Goal: Information Seeking & Learning: Find specific fact

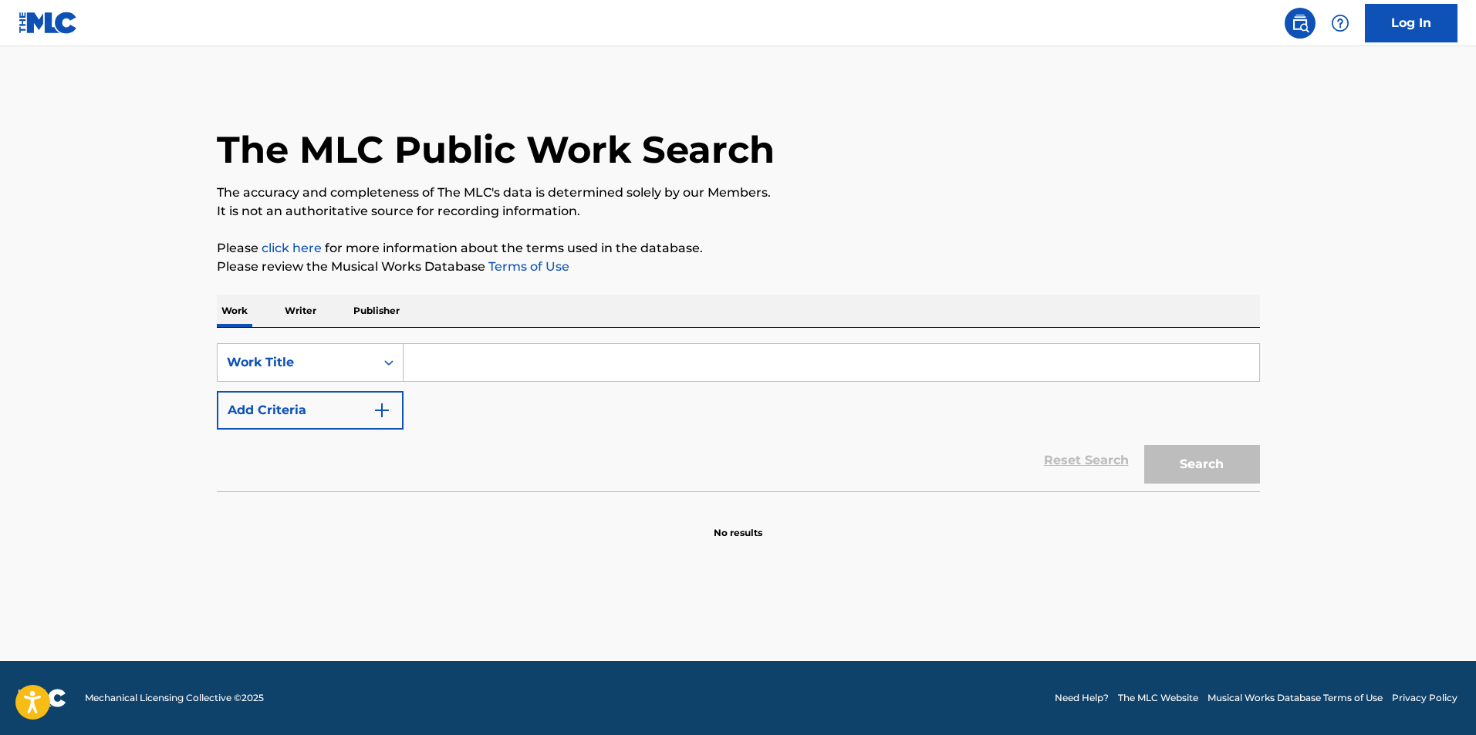
click at [518, 347] on input "Search Form" at bounding box center [832, 362] width 856 height 37
paste input ""Feel So Good" Performed by [PERSON_NAME] Written by [PERSON_NAME] p/k/a [PERSO…"
type input ""Feel So Good" Performed by [PERSON_NAME] Written by [PERSON_NAME] p/k/a [PERSO…"
click at [469, 355] on input "Search Form" at bounding box center [832, 362] width 856 height 37
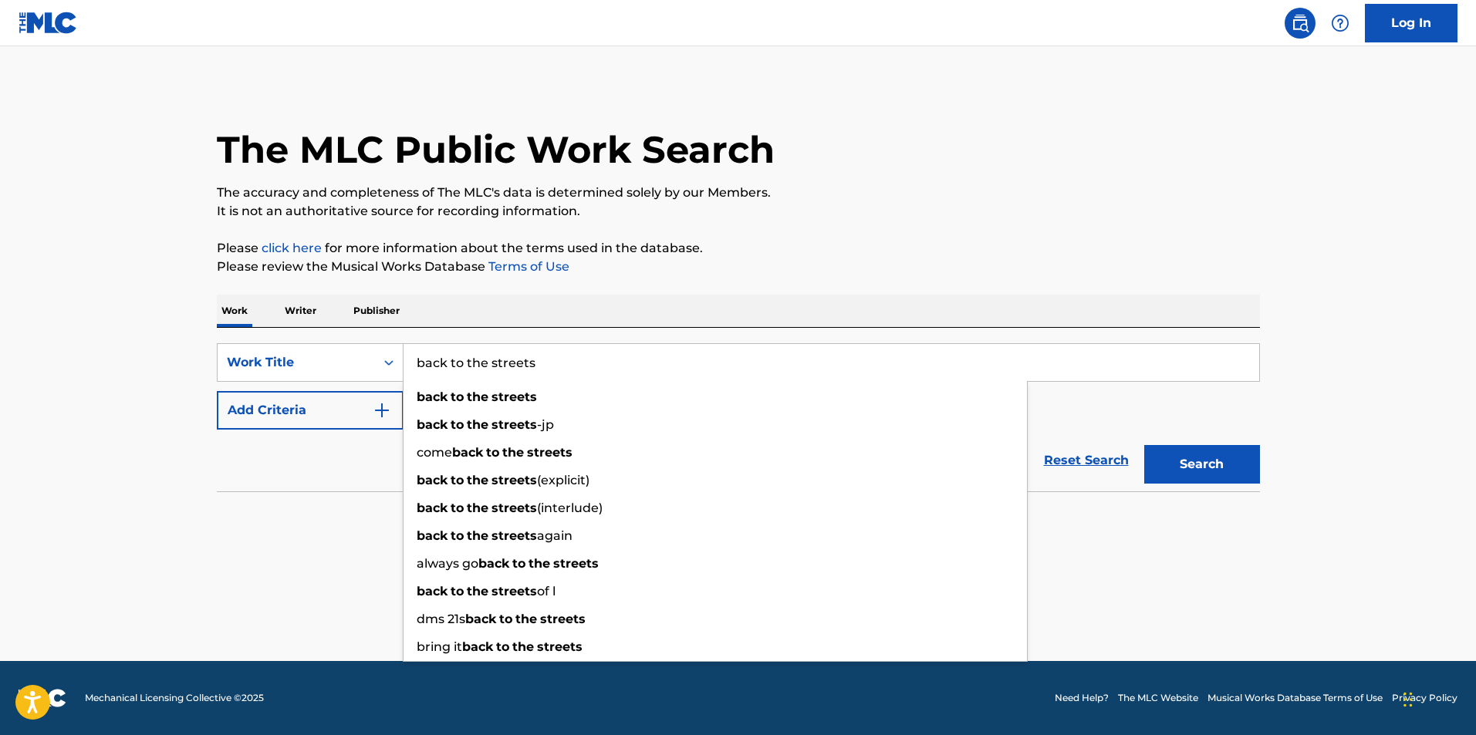
type input "back to the streets"
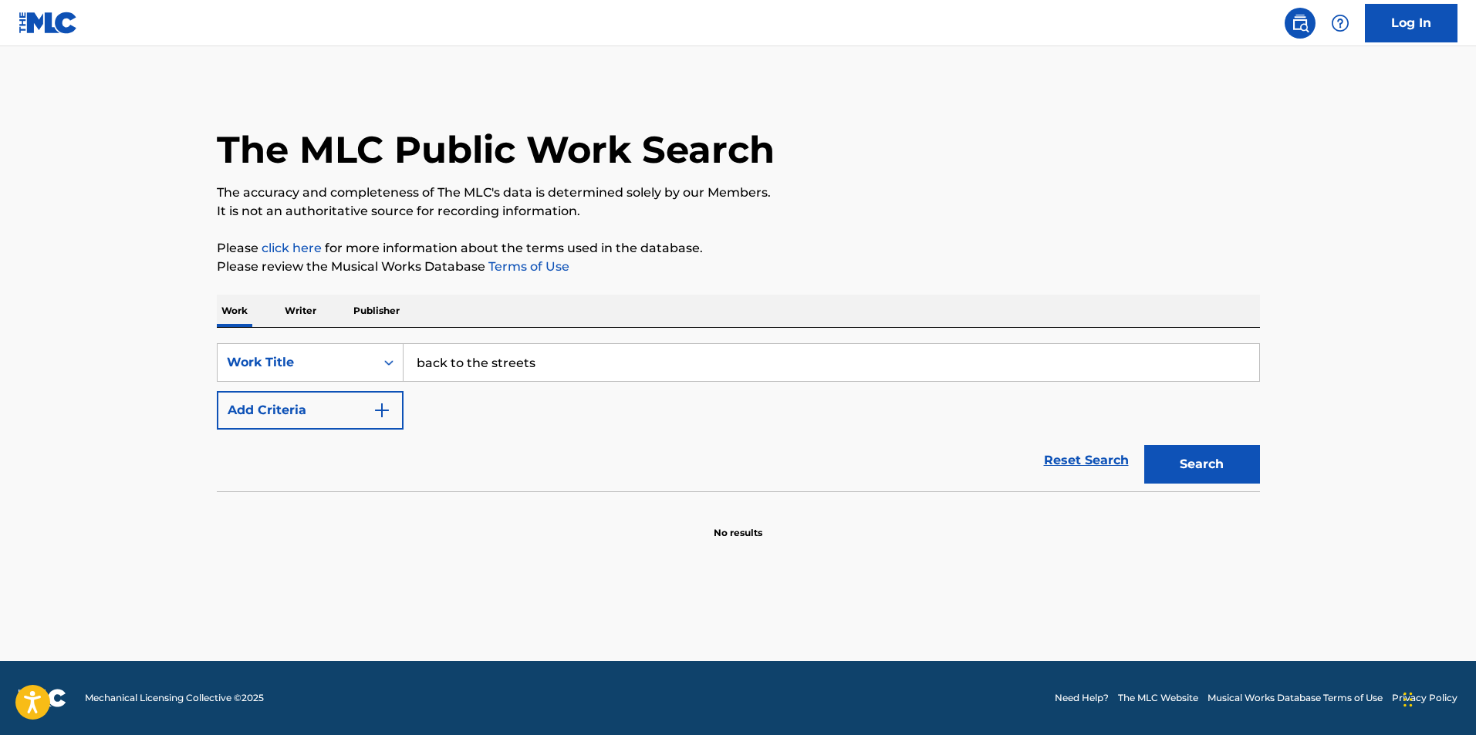
drag, startPoint x: 172, startPoint y: 373, endPoint x: 330, endPoint y: 404, distance: 160.6
click at [174, 376] on main "The MLC Public Work Search The accuracy and completeness of The MLC's data is d…" at bounding box center [738, 353] width 1476 height 615
drag, startPoint x: 343, startPoint y: 409, endPoint x: 352, endPoint y: 409, distance: 9.3
click at [348, 409] on button "Add Criteria" at bounding box center [310, 410] width 187 height 39
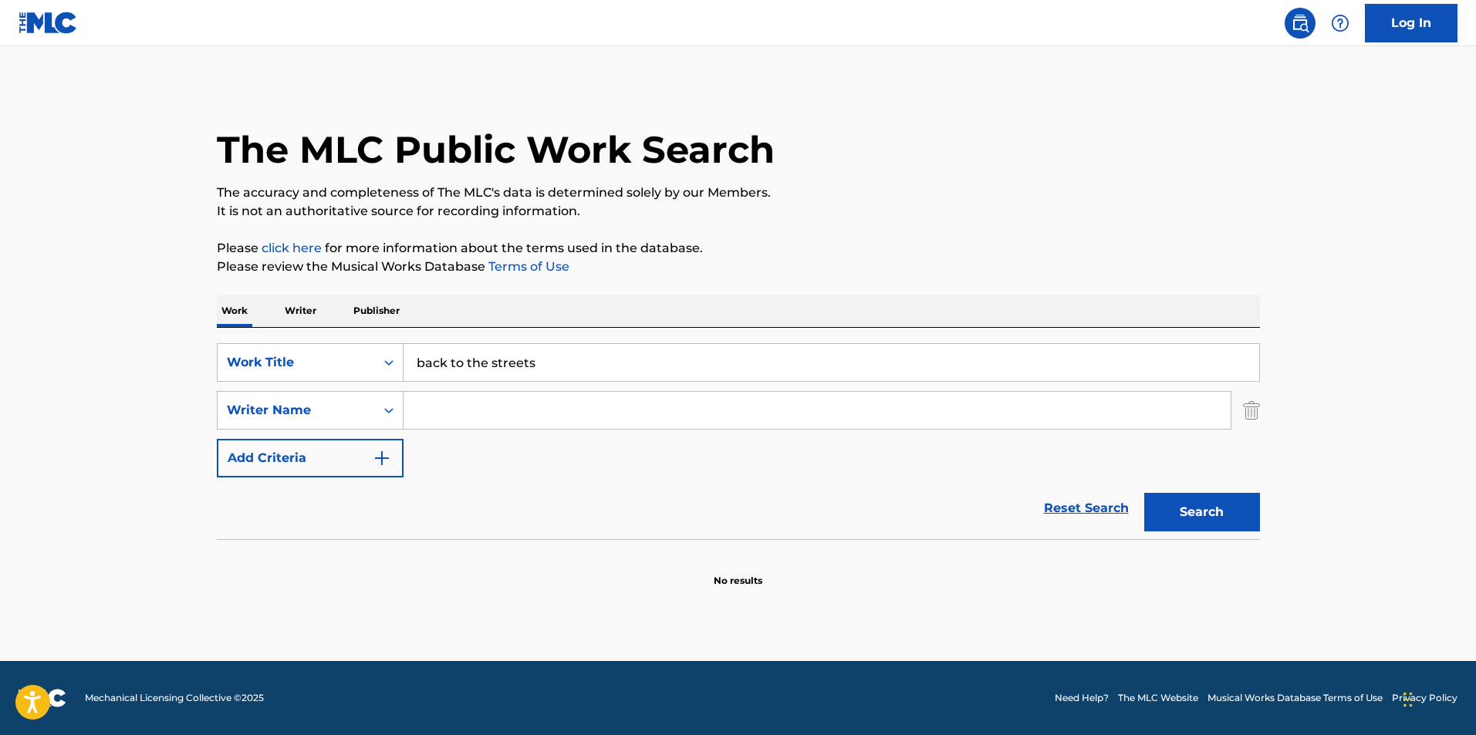
click at [473, 410] on input "Search Form" at bounding box center [817, 410] width 827 height 37
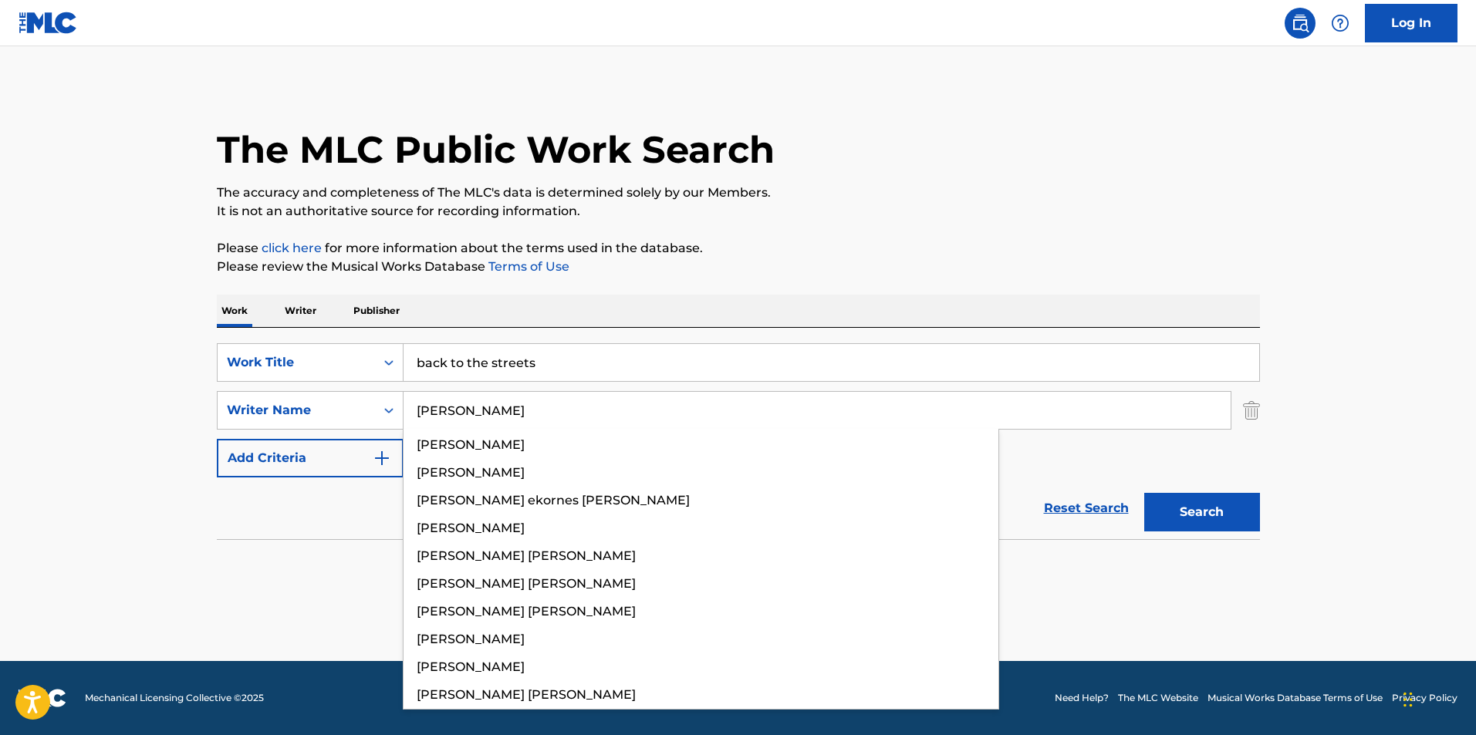
type input "[PERSON_NAME]"
click at [1144, 493] on button "Search" at bounding box center [1202, 512] width 116 height 39
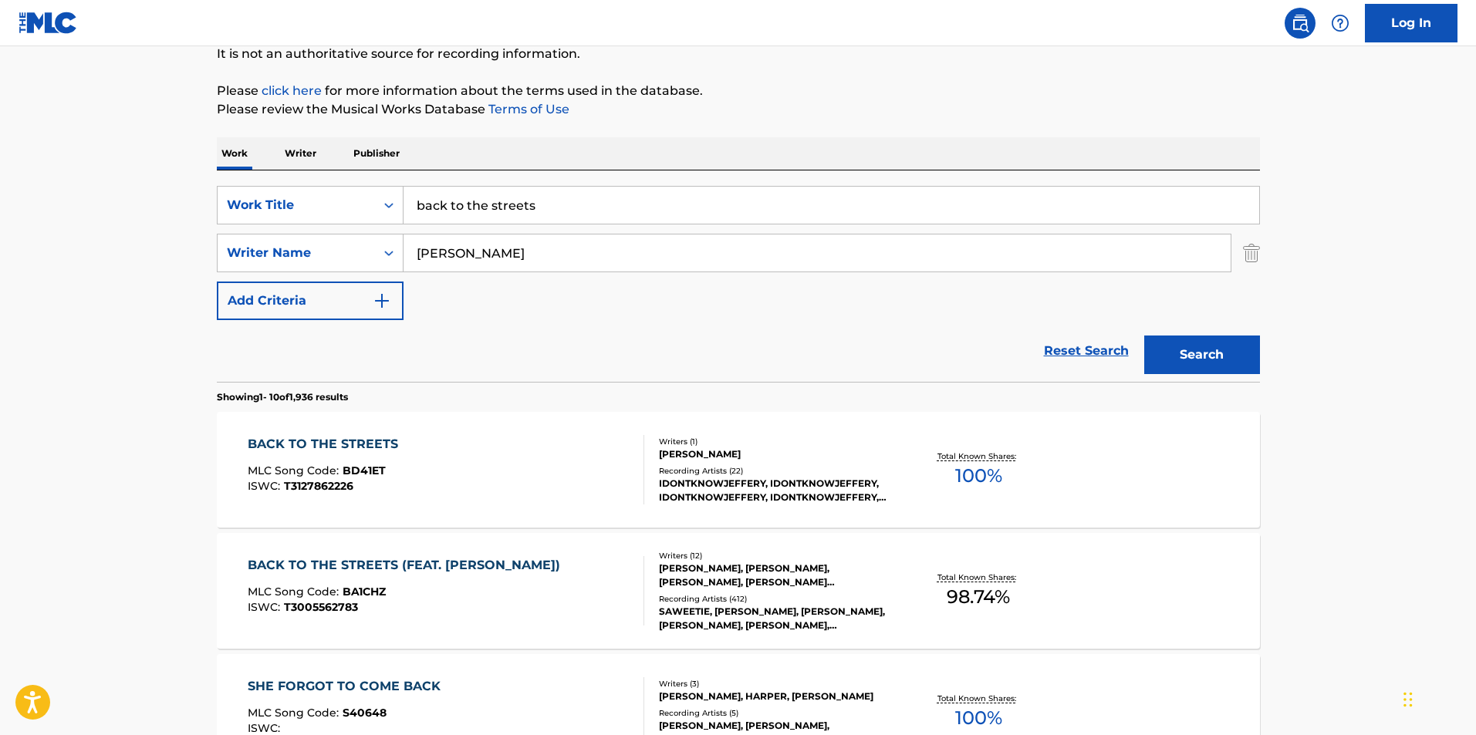
scroll to position [386, 0]
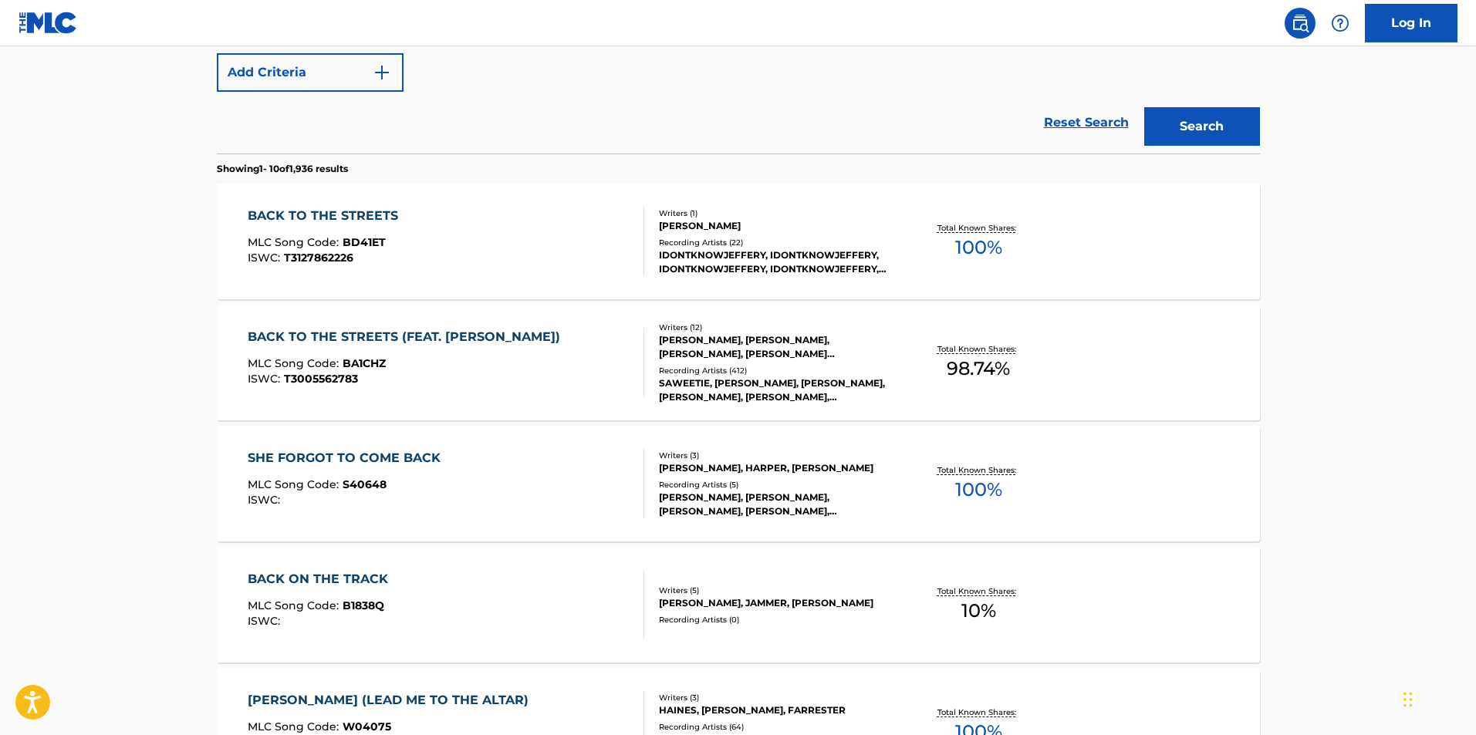
click at [606, 377] on div "BACK TO THE STREETS (FEAT. [PERSON_NAME]) MLC Song Code : BA1CHZ ISWC : T300556…" at bounding box center [446, 362] width 397 height 69
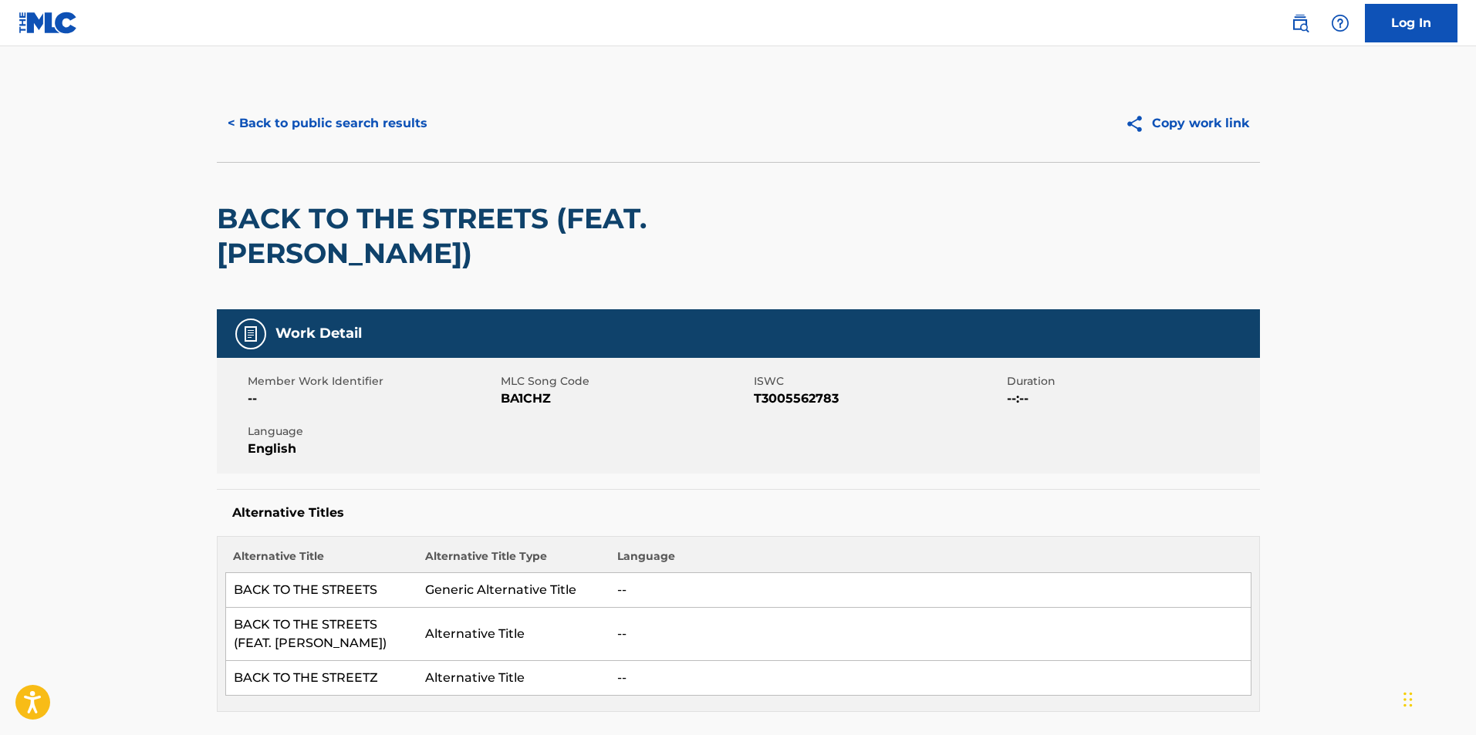
click at [406, 127] on button "< Back to public search results" at bounding box center [327, 123] width 221 height 39
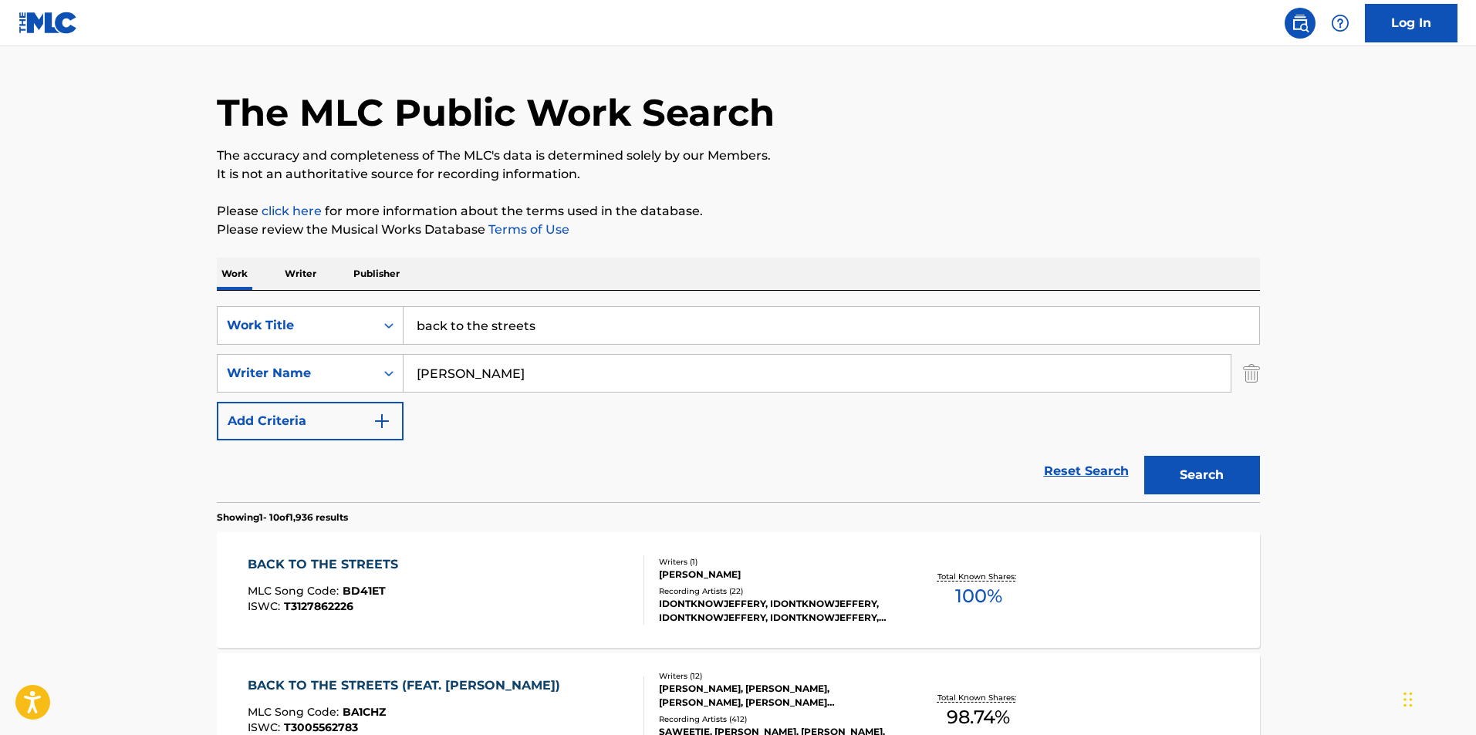
scroll to position [11, 0]
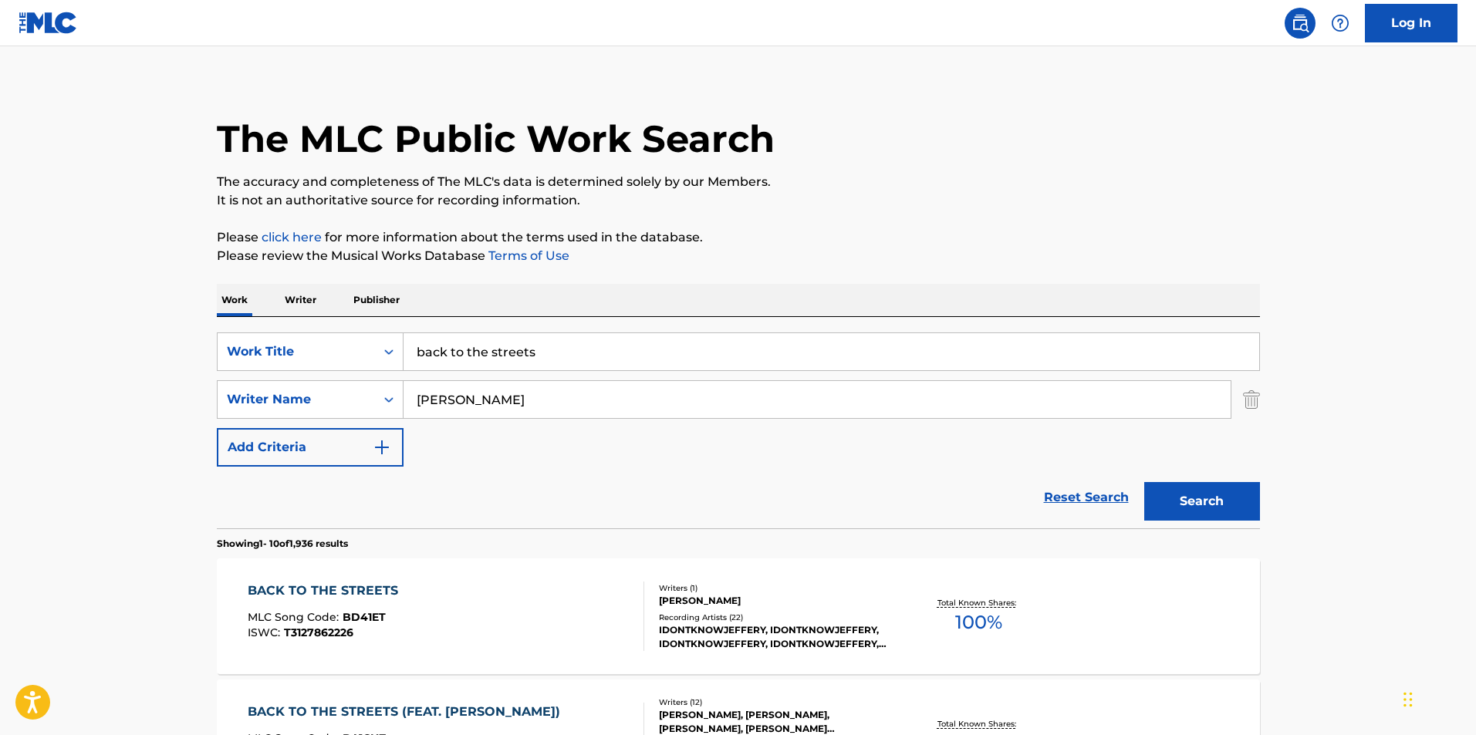
drag, startPoint x: 421, startPoint y: 352, endPoint x: 359, endPoint y: 352, distance: 61.7
click at [359, 352] on div "SearchWithCriteria51adcc46-5ad6-456b-87fe-0000f4e7735c Work Title back to the s…" at bounding box center [738, 352] width 1043 height 39
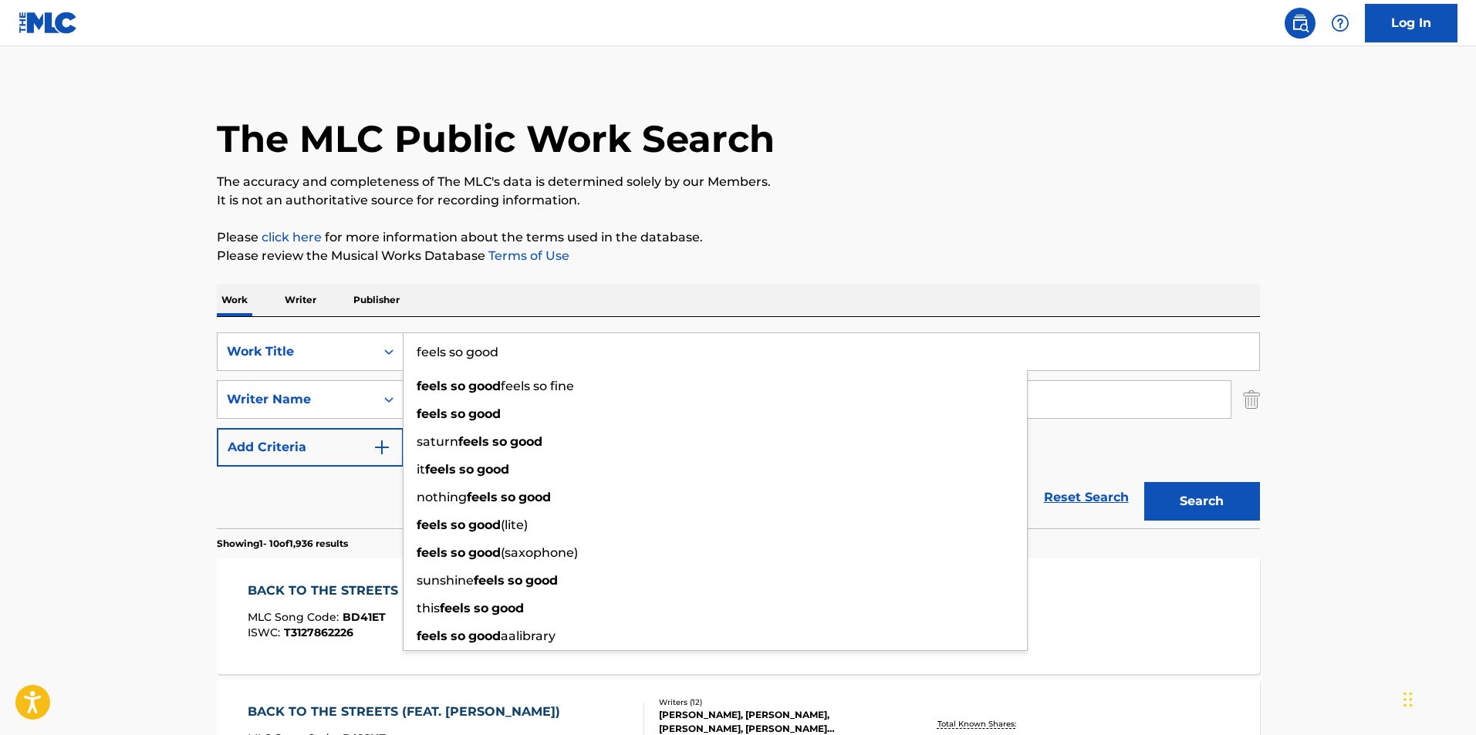
type input "feels so good"
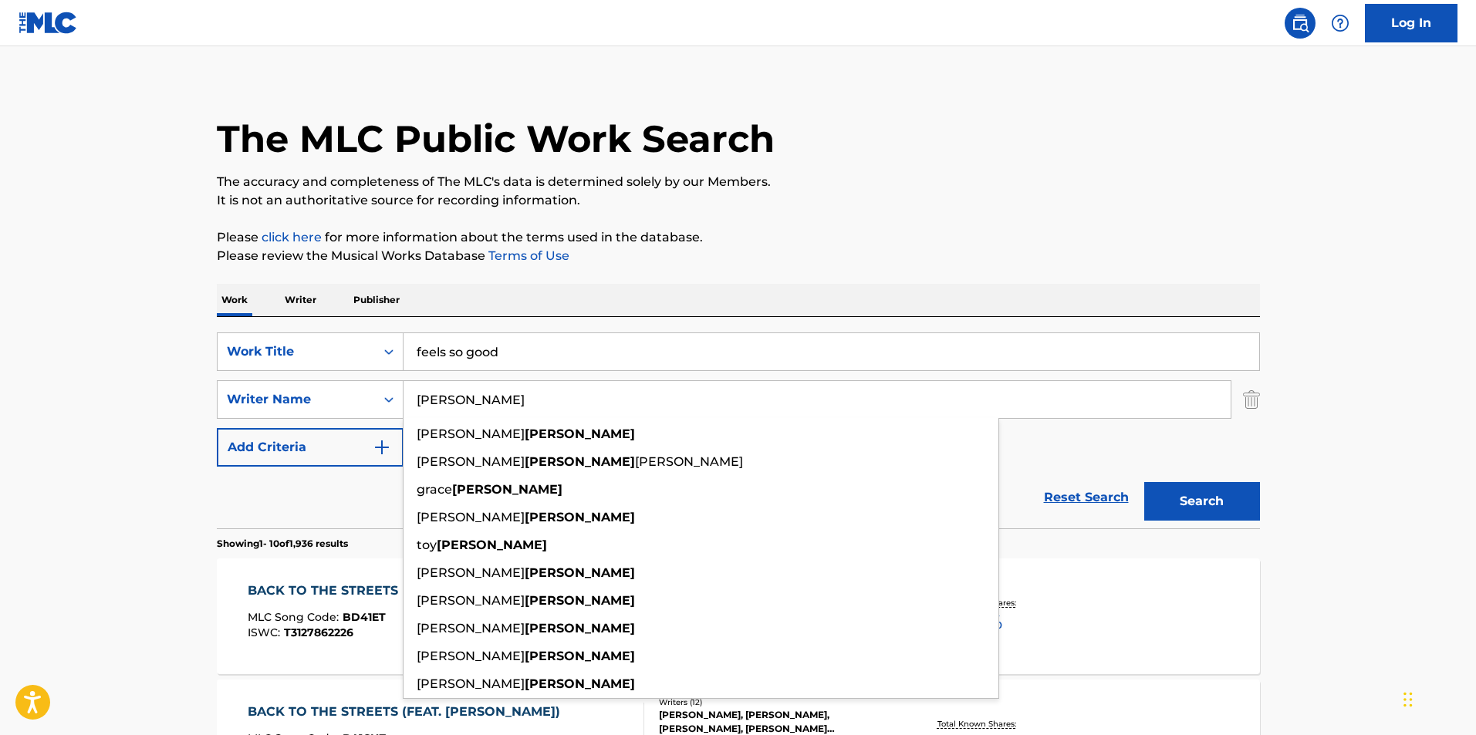
drag, startPoint x: 479, startPoint y: 408, endPoint x: 433, endPoint y: 397, distance: 47.7
click at [412, 407] on input "[PERSON_NAME]" at bounding box center [817, 399] width 827 height 37
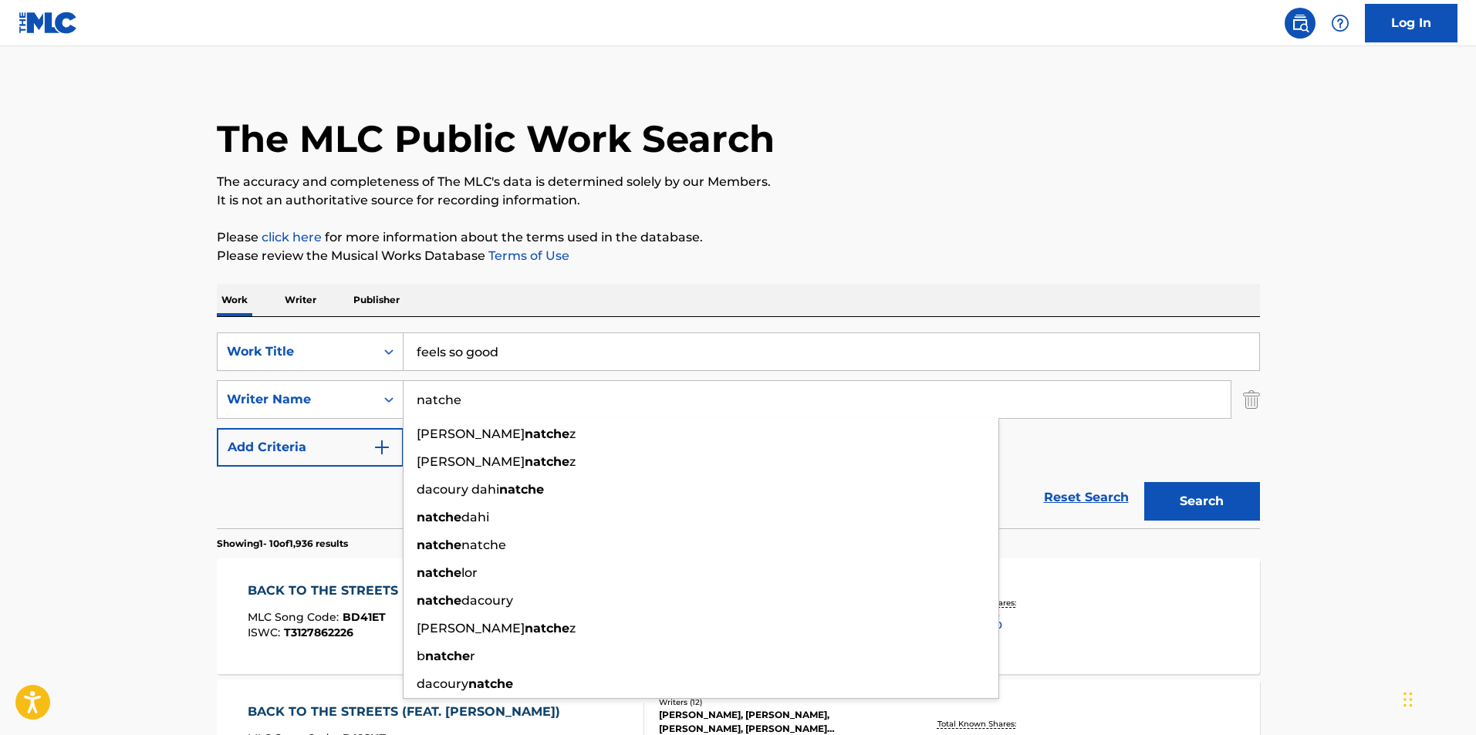
type input "natche"
click at [1144, 482] on button "Search" at bounding box center [1202, 501] width 116 height 39
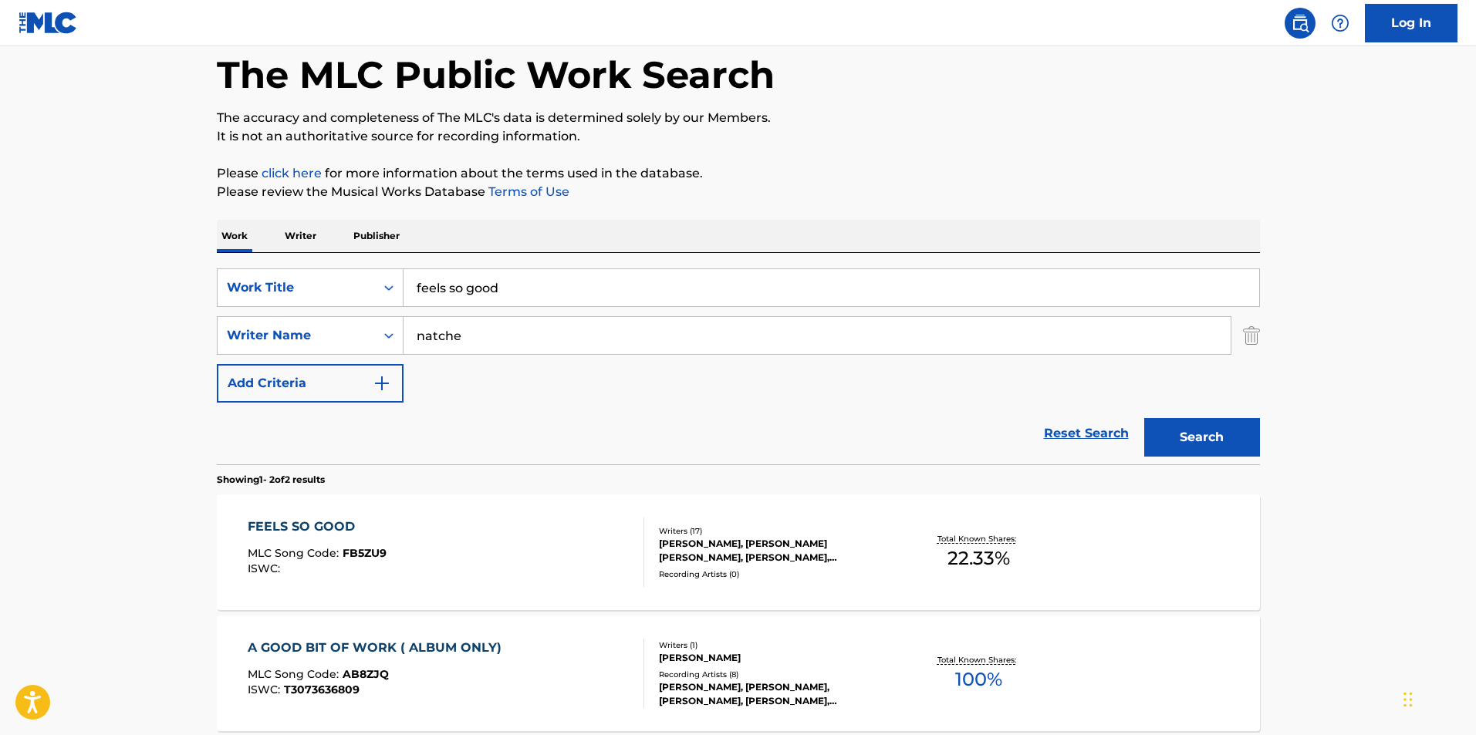
scroll to position [225, 0]
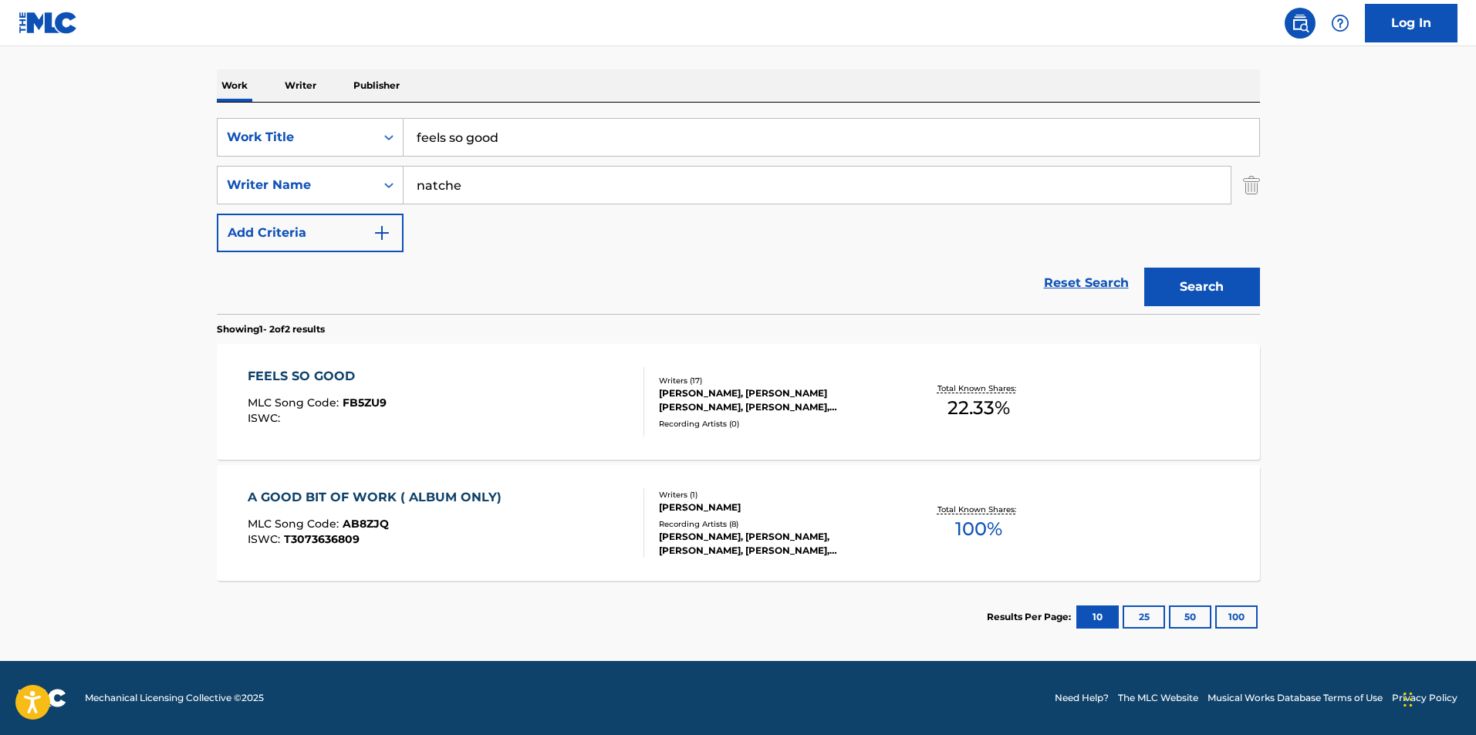
click at [520, 404] on div "FEELS SO GOOD MLC Song Code : FB5ZU9 ISWC :" at bounding box center [446, 401] width 397 height 69
